Goal: Task Accomplishment & Management: Use online tool/utility

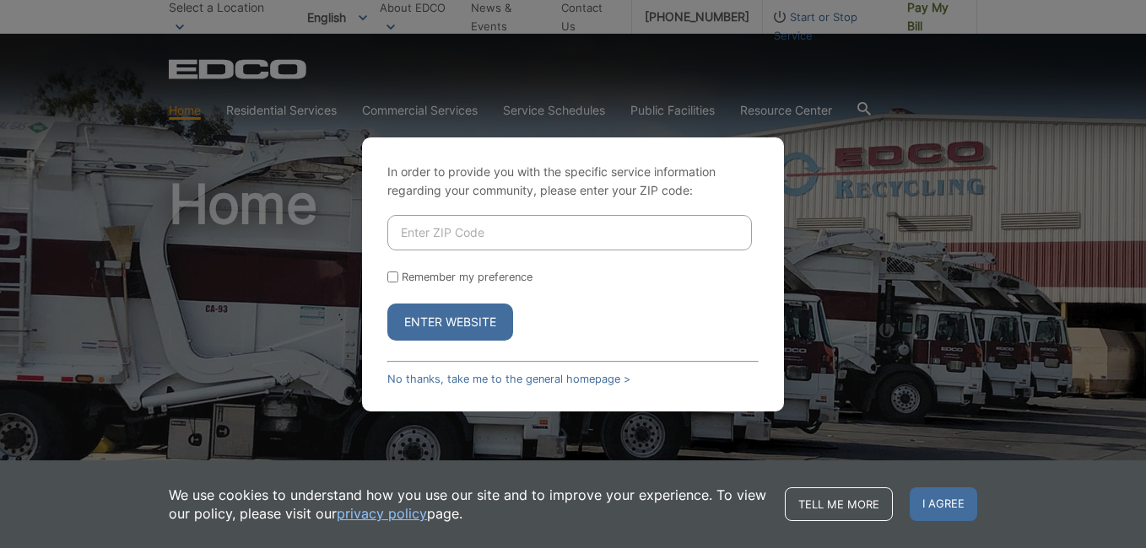
click at [415, 323] on button "Enter Website" at bounding box center [450, 322] width 126 height 37
click at [402, 235] on input "Enter ZIP Code" at bounding box center [569, 232] width 364 height 35
type input "91977"
click at [395, 277] on input "Remember my preference" at bounding box center [392, 277] width 11 height 11
checkbox input "true"
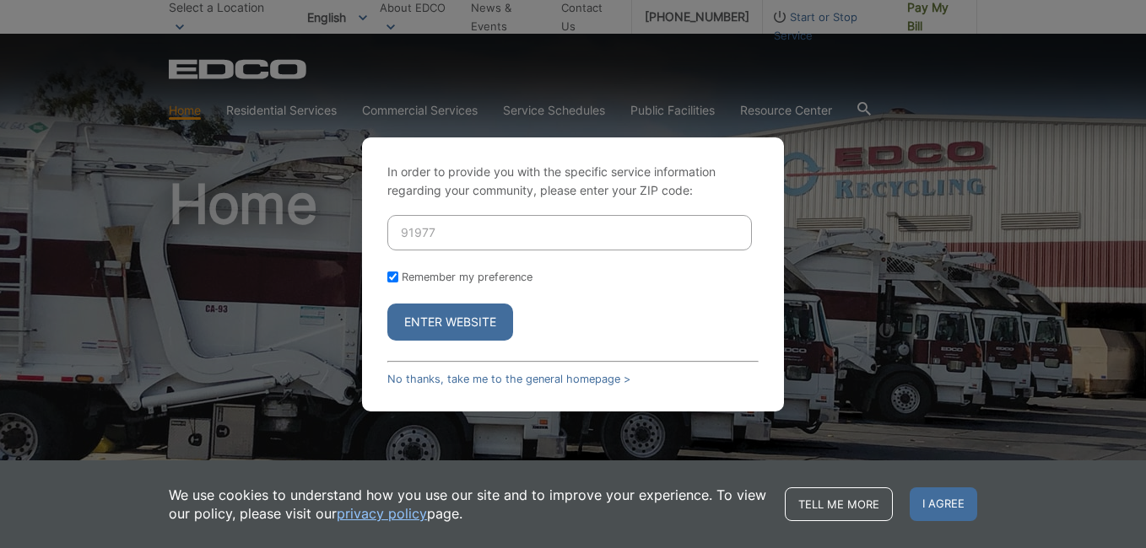
click at [432, 320] on button "Enter Website" at bounding box center [450, 322] width 126 height 37
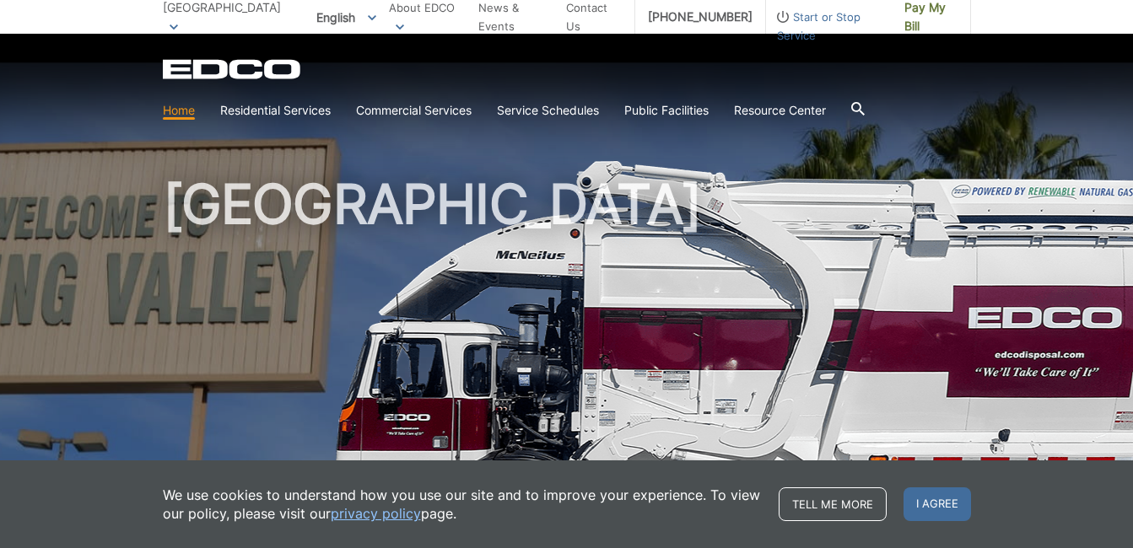
click at [928, 24] on span "Pay My Bill" at bounding box center [930, 16] width 53 height 37
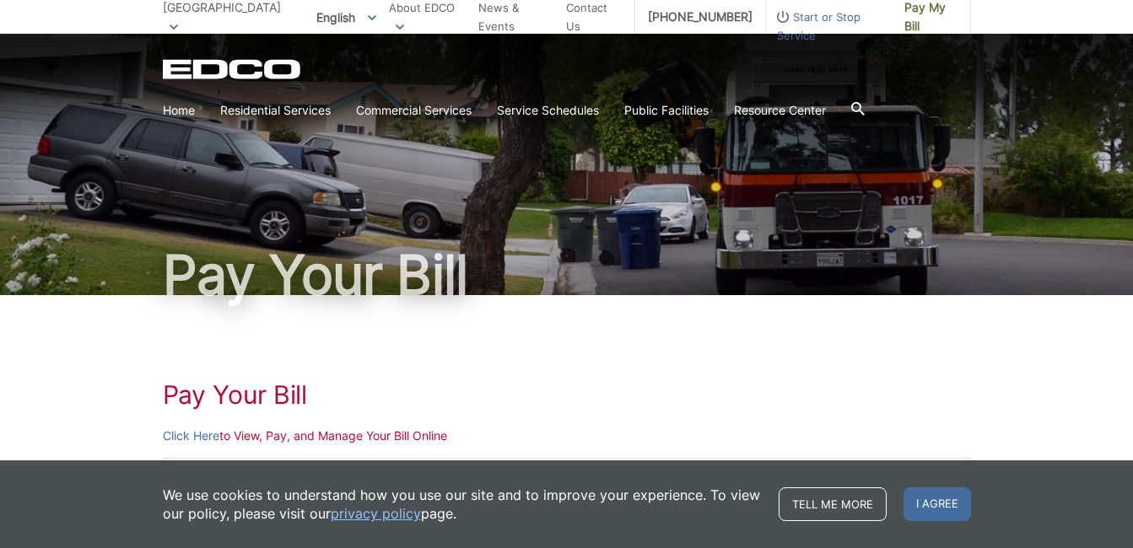
click at [273, 438] on p "Click Here to View, Pay, and Manage Your Bill Online" at bounding box center [567, 436] width 808 height 19
click at [188, 437] on link "Click Here" at bounding box center [191, 436] width 57 height 19
